Goal: Transaction & Acquisition: Purchase product/service

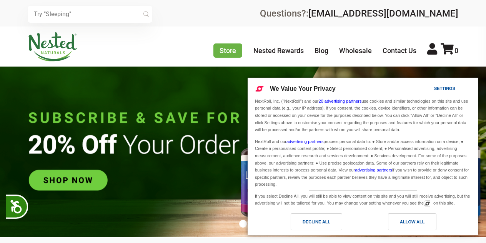
scroll to position [0, 135]
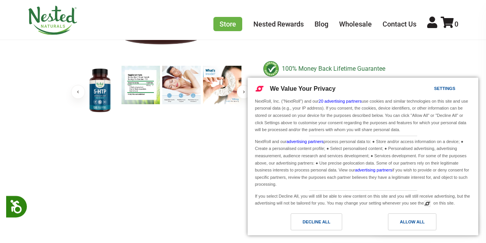
scroll to position [486, 0]
